Goal: Information Seeking & Learning: Check status

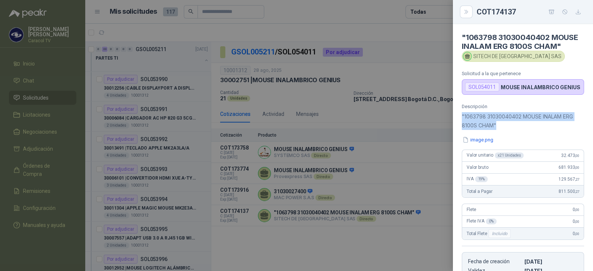
scroll to position [432, 0]
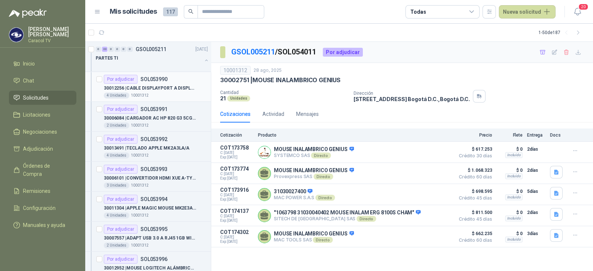
click at [168, 93] on div "4 Unidades 10001312" at bounding box center [156, 96] width 104 height 6
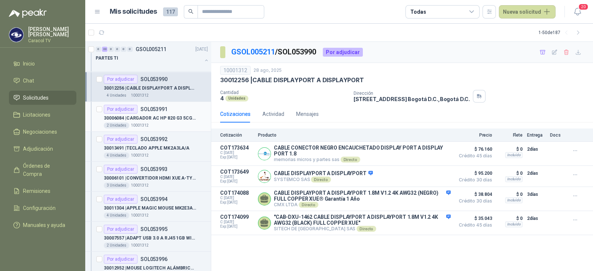
click at [168, 110] on div "Por adjudicar SOL053991" at bounding box center [156, 109] width 104 height 9
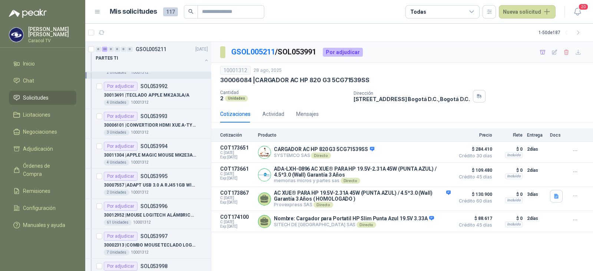
scroll to position [56, 0]
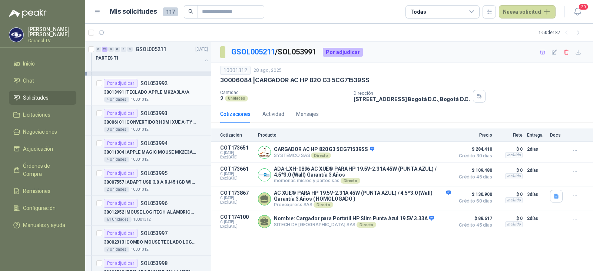
click at [181, 95] on p "30013491 | TECLADO APPLE MK2A3LA/A" at bounding box center [147, 92] width 86 height 7
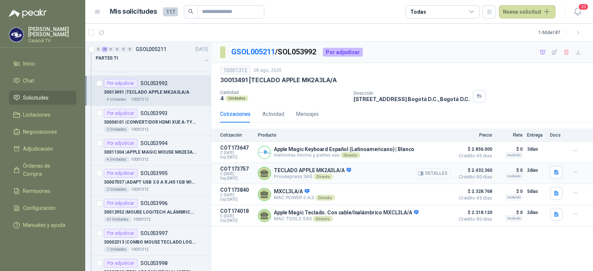
click at [439, 174] on button "Detalles" at bounding box center [433, 174] width 35 height 10
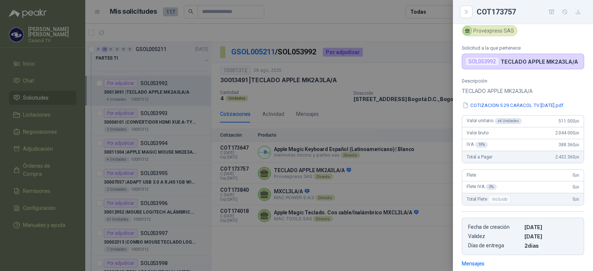
scroll to position [5, 0]
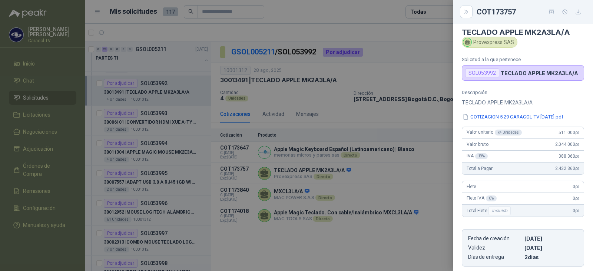
click at [392, 201] on div at bounding box center [296, 135] width 593 height 271
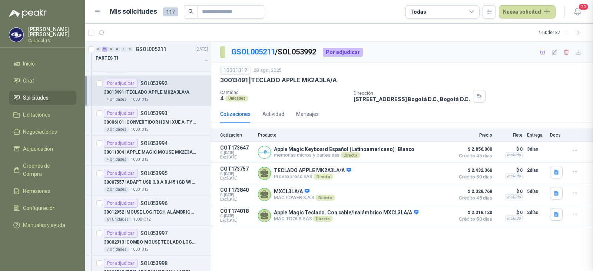
scroll to position [129, 0]
click at [439, 195] on button "Detalles" at bounding box center [433, 195] width 35 height 10
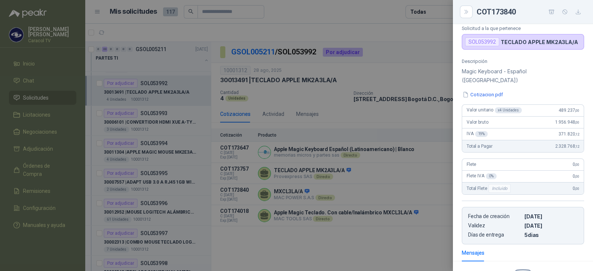
scroll to position [37, 0]
click at [366, 222] on div at bounding box center [296, 135] width 593 height 271
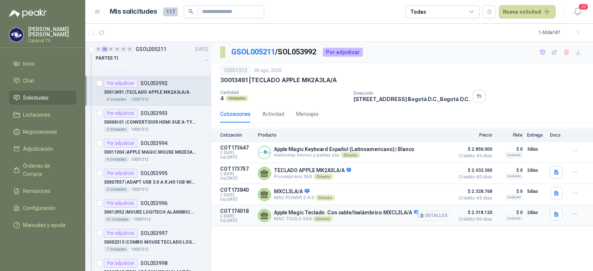
click at [438, 215] on button "Detalles" at bounding box center [433, 216] width 35 height 10
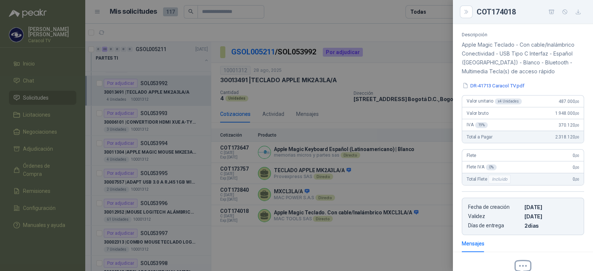
scroll to position [62, 0]
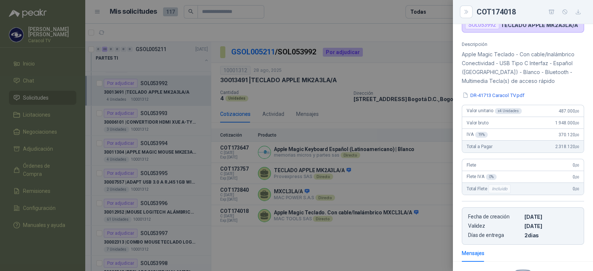
click at [397, 211] on div at bounding box center [296, 135] width 593 height 271
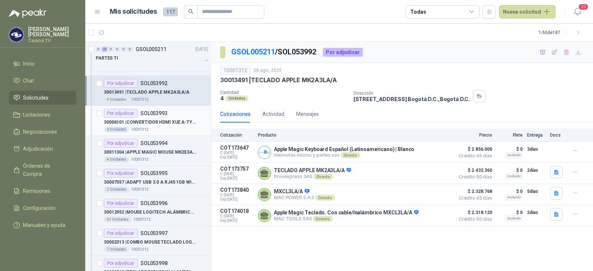
click at [167, 131] on div "3 Unidades 10001312" at bounding box center [156, 130] width 104 height 6
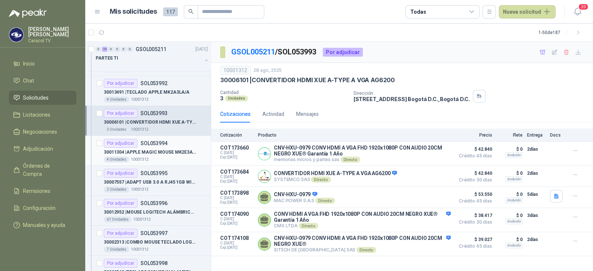
click at [168, 154] on p "30011304 | APPLE MAGIC MOUSE MK2E3AM/A" at bounding box center [150, 152] width 92 height 7
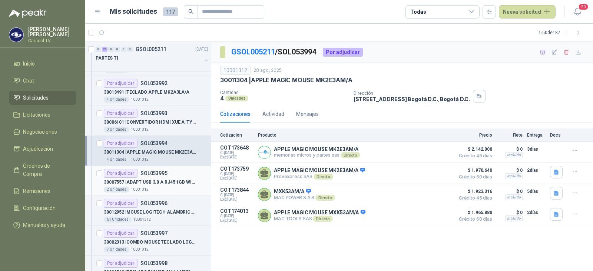
click at [163, 188] on div "2 Unidades 10001312" at bounding box center [156, 190] width 104 height 6
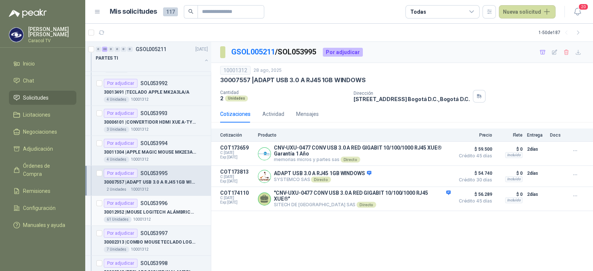
click at [158, 209] on p "30012952 | MOUSE LOGITECH ALÁMBRICO USB M90 NEGRO" at bounding box center [150, 212] width 92 height 7
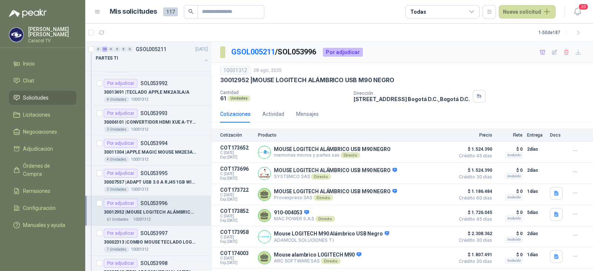
scroll to position [40, 0]
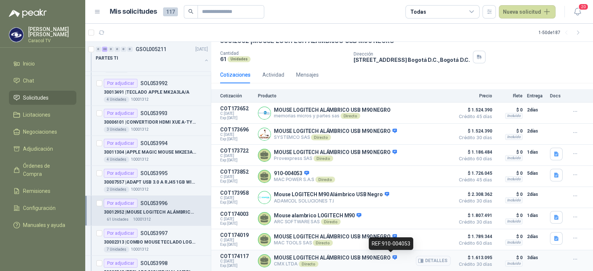
click at [393, 257] on icon at bounding box center [395, 257] width 5 height 4
click at [149, 239] on p "30002313 | COMBO MOUSE TECLADO LOGITECH ALAMBRICO" at bounding box center [150, 242] width 92 height 7
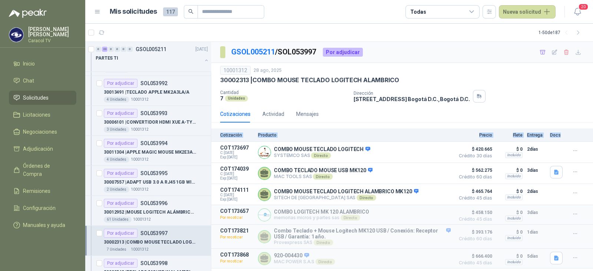
drag, startPoint x: 591, startPoint y: 106, endPoint x: 593, endPoint y: 126, distance: 20.8
click at [593, 126] on div "Cotizaciones Actividad Mensajes Cotización Producto Precio Flete Entrega Docs C…" at bounding box center [402, 187] width 382 height 163
click at [515, 96] on div "Dirección CALLE 103 No.69B 43 Bogotá D.C. , Bogotá D.C." at bounding box center [472, 96] width 237 height 13
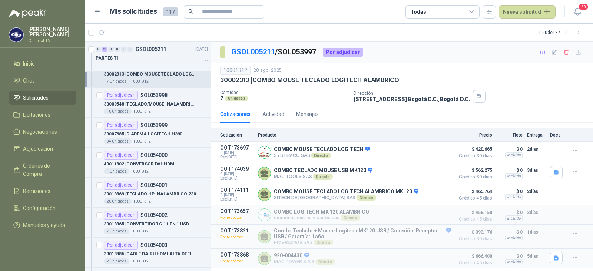
scroll to position [227, 0]
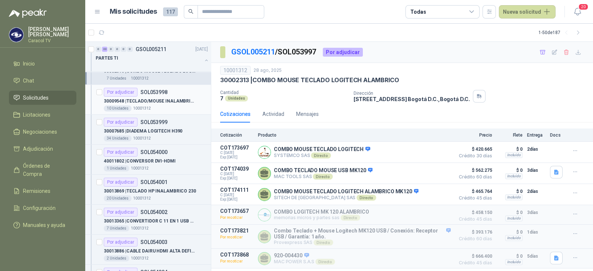
click at [165, 112] on article "Por adjudicar SOL053998 30009548 | TECLADO/MOUSE INALAMBRICO LOGITECH MK270 1…" at bounding box center [148, 100] width 126 height 30
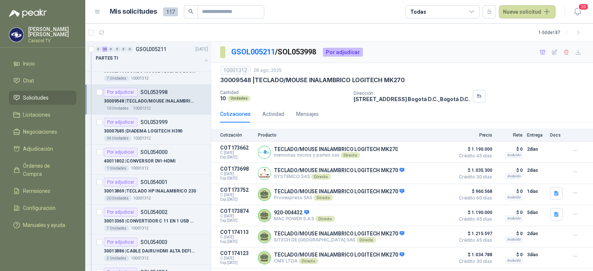
scroll to position [19, 0]
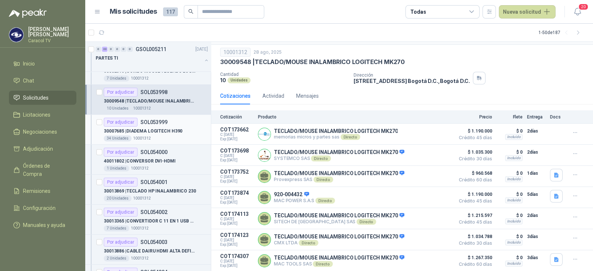
click at [174, 128] on p "30007685 | DIADEMA LOGITECH H390" at bounding box center [143, 131] width 79 height 7
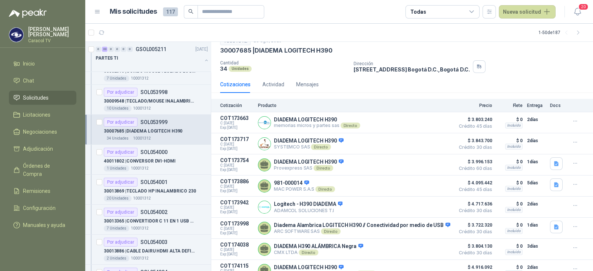
scroll to position [62, 0]
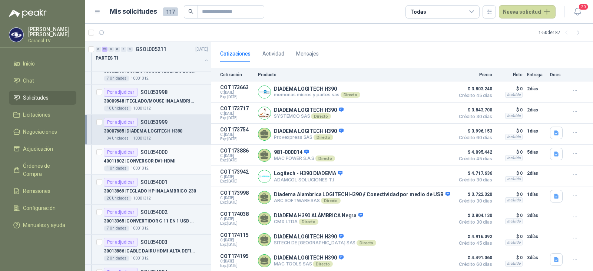
click at [162, 160] on p "40011802 | CONVERSOR DVI-HDMI" at bounding box center [140, 161] width 72 height 7
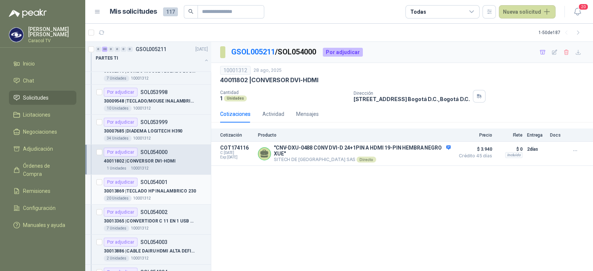
click at [161, 183] on p "SOL054001" at bounding box center [154, 182] width 27 height 5
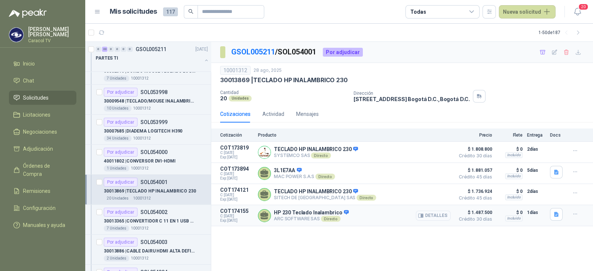
click at [436, 217] on button "Detalles" at bounding box center [433, 216] width 35 height 10
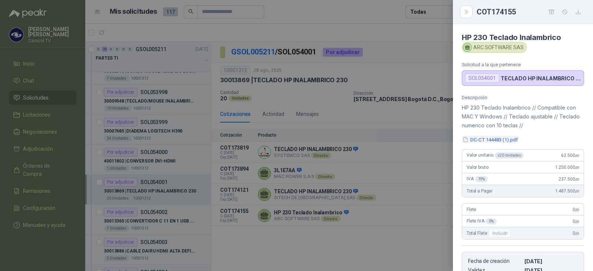
click at [499, 138] on button "DC-CT 144483 (1).pdf" at bounding box center [490, 140] width 57 height 8
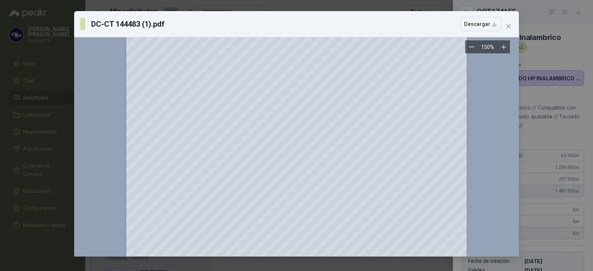
scroll to position [106, 0]
click at [509, 30] on button "Close" at bounding box center [509, 26] width 12 height 12
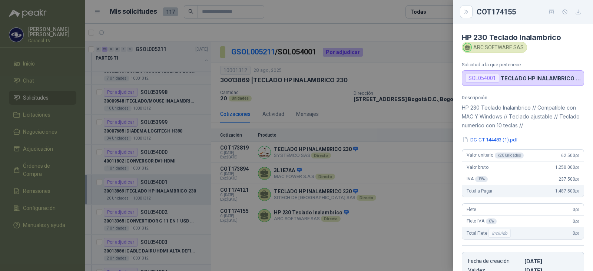
click at [126, 215] on div at bounding box center [296, 135] width 593 height 271
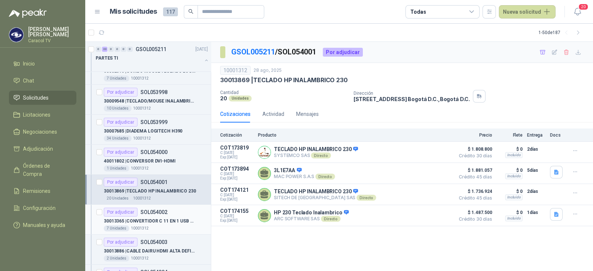
click at [156, 218] on p "30013365 | CONVERTIDOR C 11 EN 1 USB RJ45 XUE" at bounding box center [150, 221] width 92 height 7
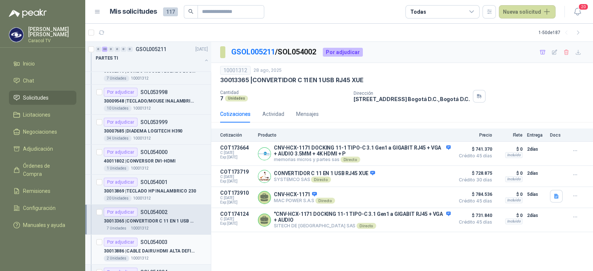
click at [162, 251] on p "30013886 | CABLE DAIRU HDMI ALTA DEFINICIÓN 4K 2M" at bounding box center [150, 251] width 92 height 7
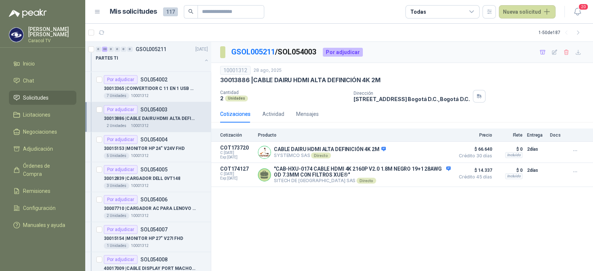
scroll to position [354, 0]
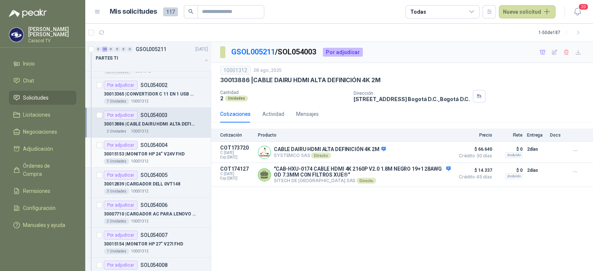
click at [164, 152] on p "30015153 | MONITOR HP 24" V24V FHD" at bounding box center [144, 154] width 81 height 7
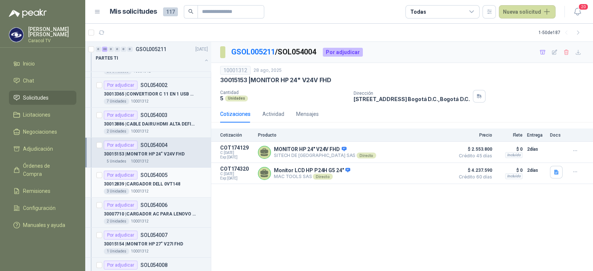
click at [171, 183] on p "30012839 | CARGADOR DELL 0VT148" at bounding box center [142, 184] width 76 height 7
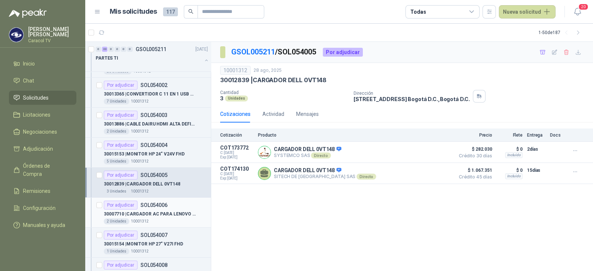
click at [161, 208] on div "Por adjudicar SOL054006" at bounding box center [136, 205] width 64 height 9
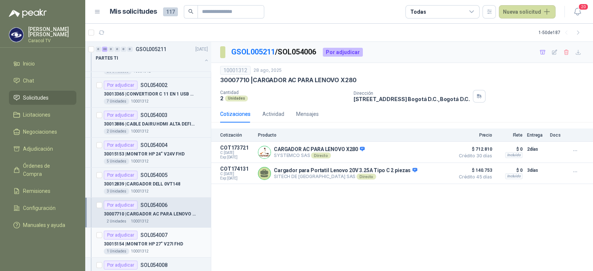
click at [152, 233] on p "SOL054007" at bounding box center [154, 235] width 27 height 5
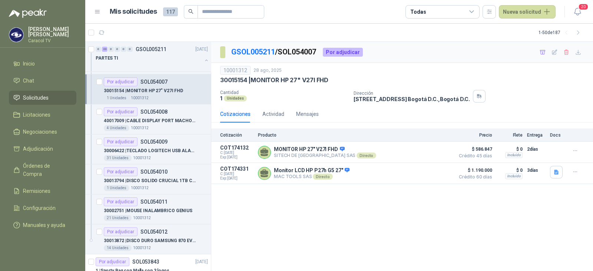
scroll to position [511, 0]
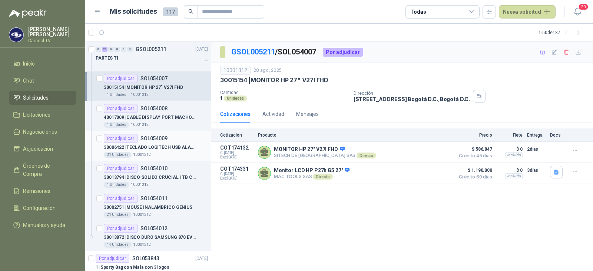
click at [158, 149] on p "30006422 | TECLADO LOGITECH USB ALAMBRICO" at bounding box center [150, 147] width 92 height 7
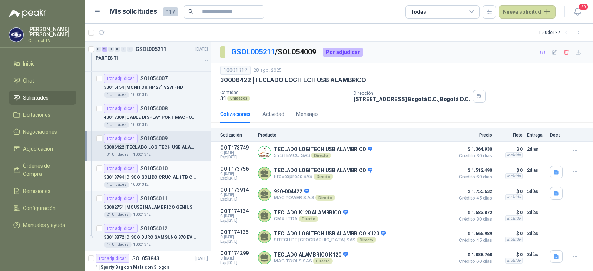
click at [153, 182] on div "1 Unidades 10001312" at bounding box center [156, 185] width 104 height 6
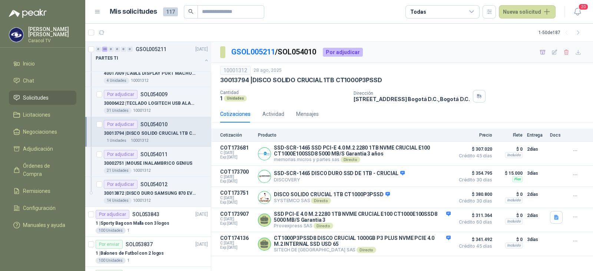
scroll to position [570, 0]
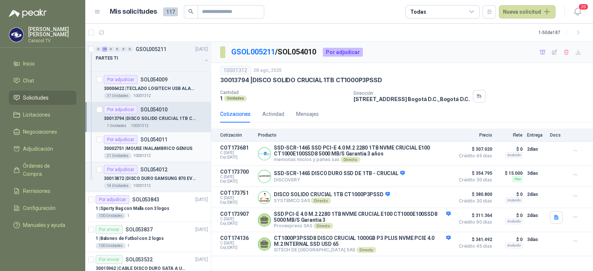
click at [159, 151] on div "30002751 | MOUSE INALAMBRICO GENIUS" at bounding box center [156, 148] width 104 height 9
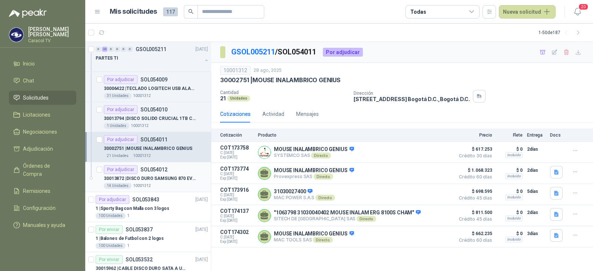
click at [154, 181] on div "30013872 | DISCO DURO SAMSUNG 870 EVO MZ-77E1T0 1TB" at bounding box center [156, 178] width 104 height 9
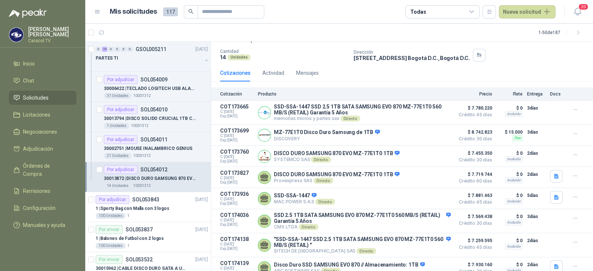
scroll to position [50, 0]
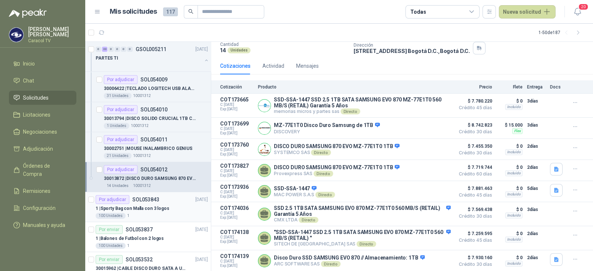
click at [161, 205] on p "1 | Sporty Bag con Malla con 3 logos" at bounding box center [133, 208] width 74 height 7
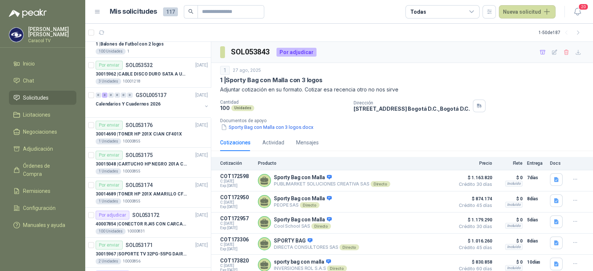
scroll to position [771, 0]
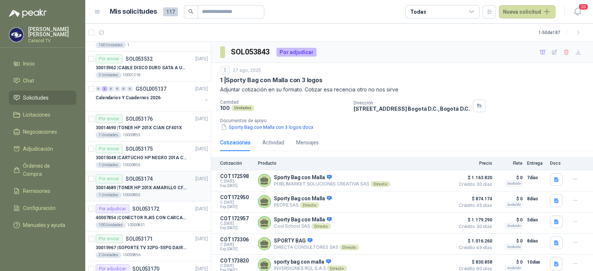
click at [153, 189] on p "30014689 | TONER HP 201X AMARILLO CF402X" at bounding box center [142, 188] width 92 height 7
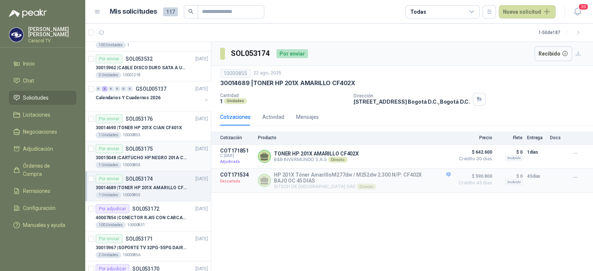
click at [140, 149] on p "SOL053175" at bounding box center [139, 148] width 27 height 5
